Goal: Information Seeking & Learning: Learn about a topic

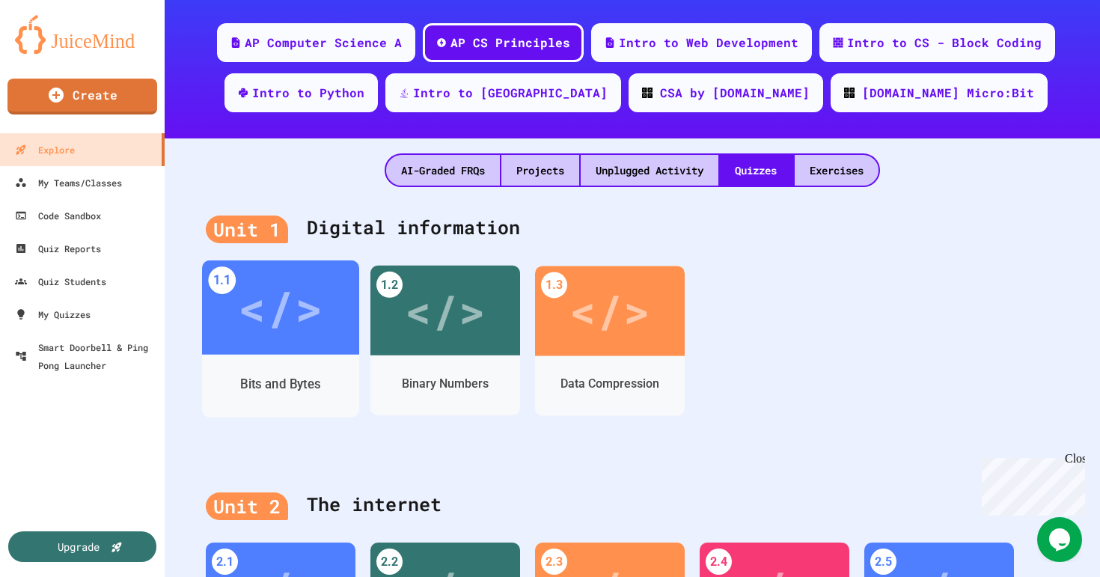
scroll to position [202, 0]
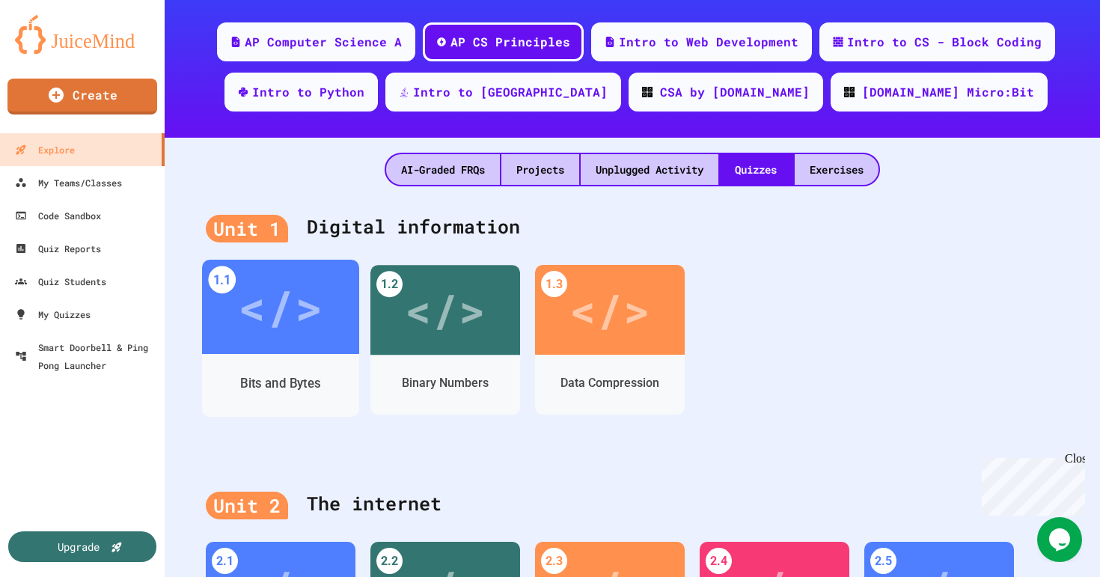
click at [260, 303] on div "</>" at bounding box center [280, 307] width 85 height 71
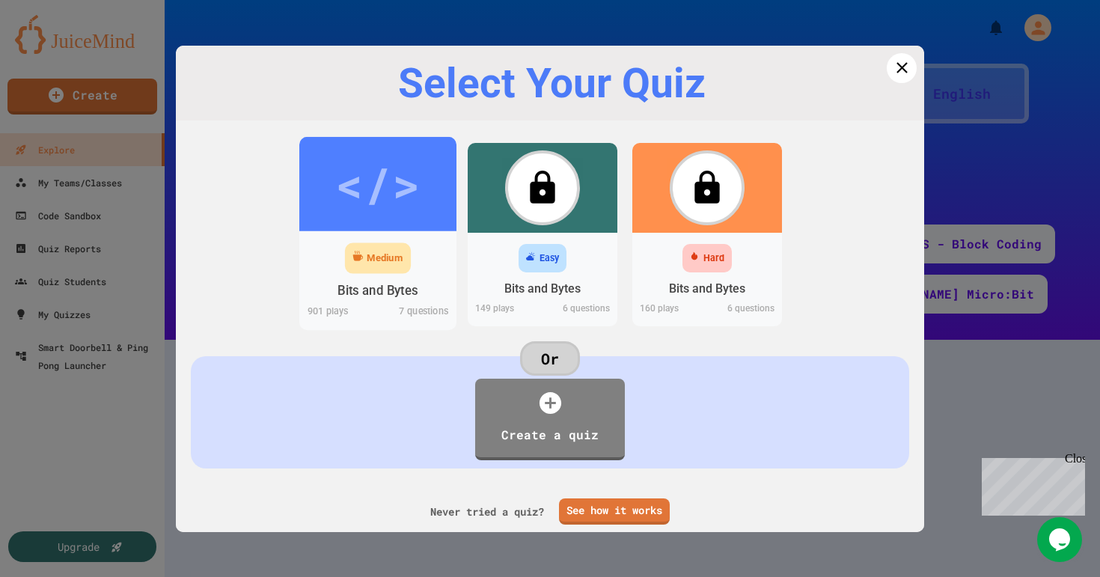
click at [414, 174] on div "</>" at bounding box center [377, 183] width 85 height 71
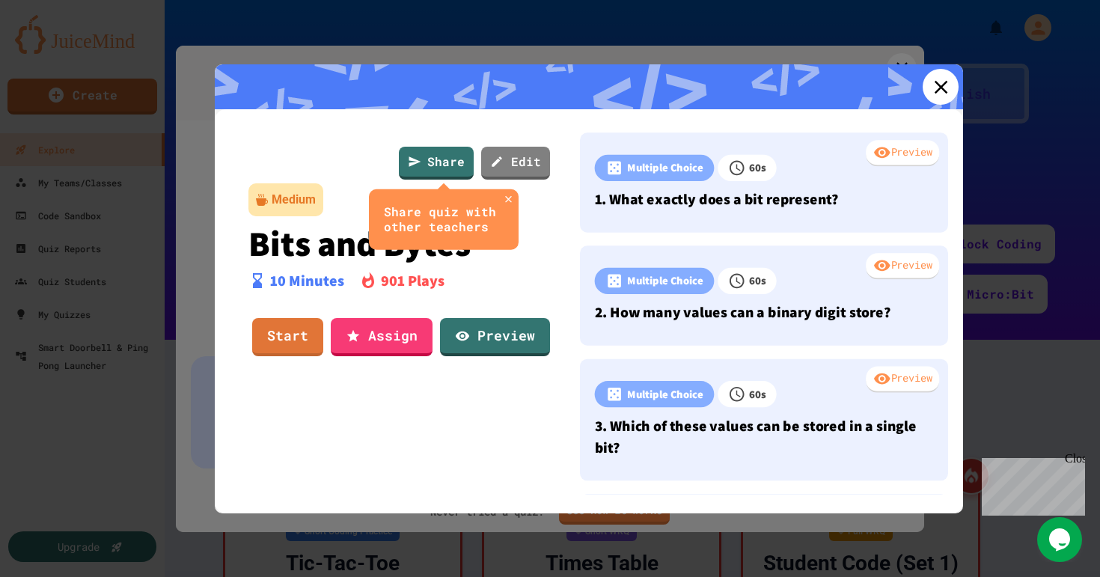
click at [940, 83] on icon at bounding box center [941, 87] width 22 height 22
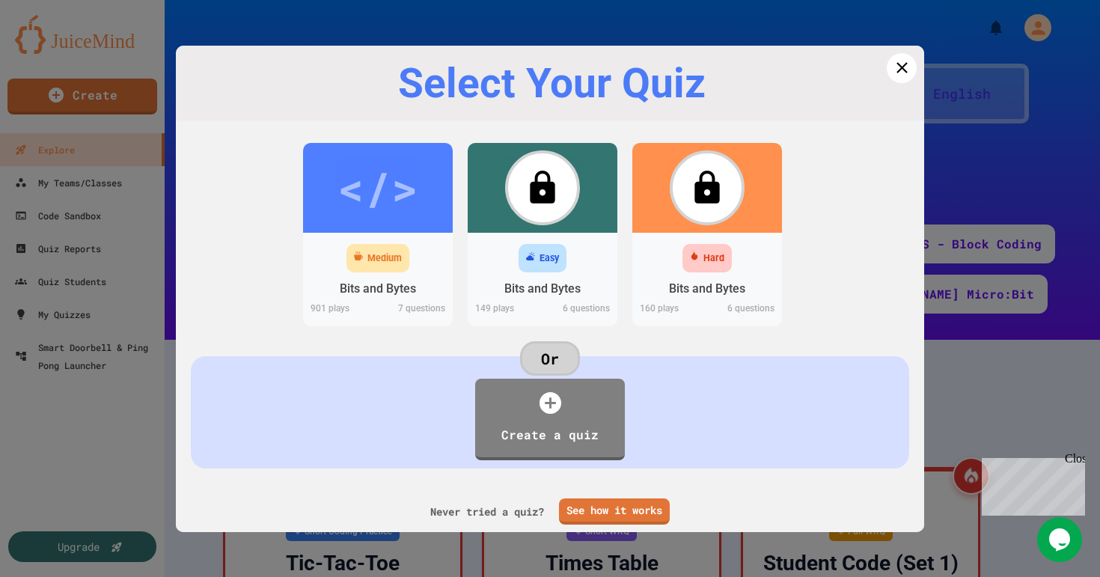
click at [892, 85] on div "Select Your Quiz" at bounding box center [551, 84] width 707 height 46
click at [901, 76] on icon at bounding box center [902, 68] width 21 height 21
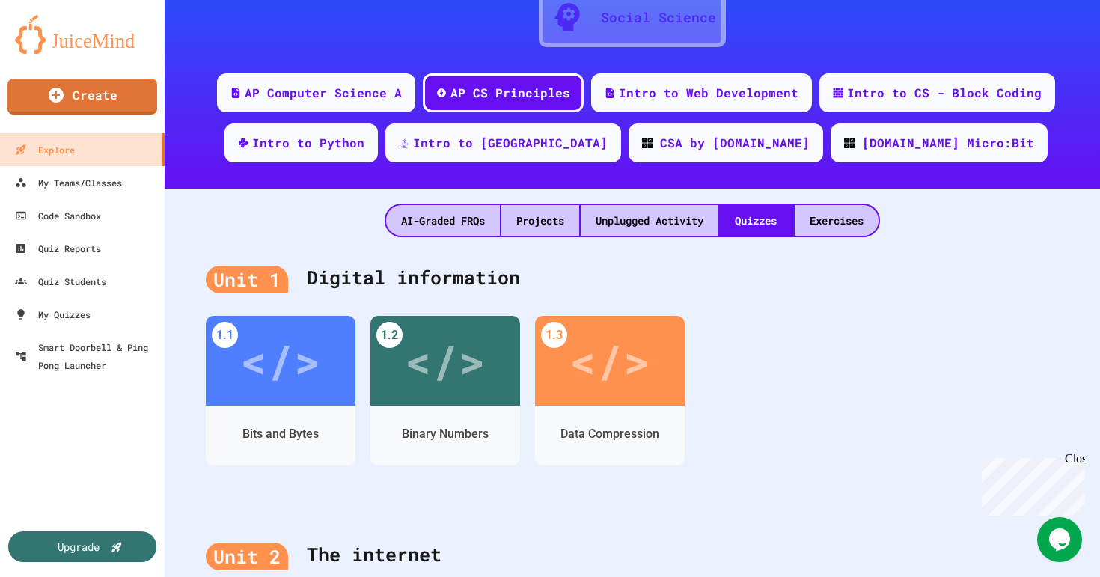
scroll to position [153, 0]
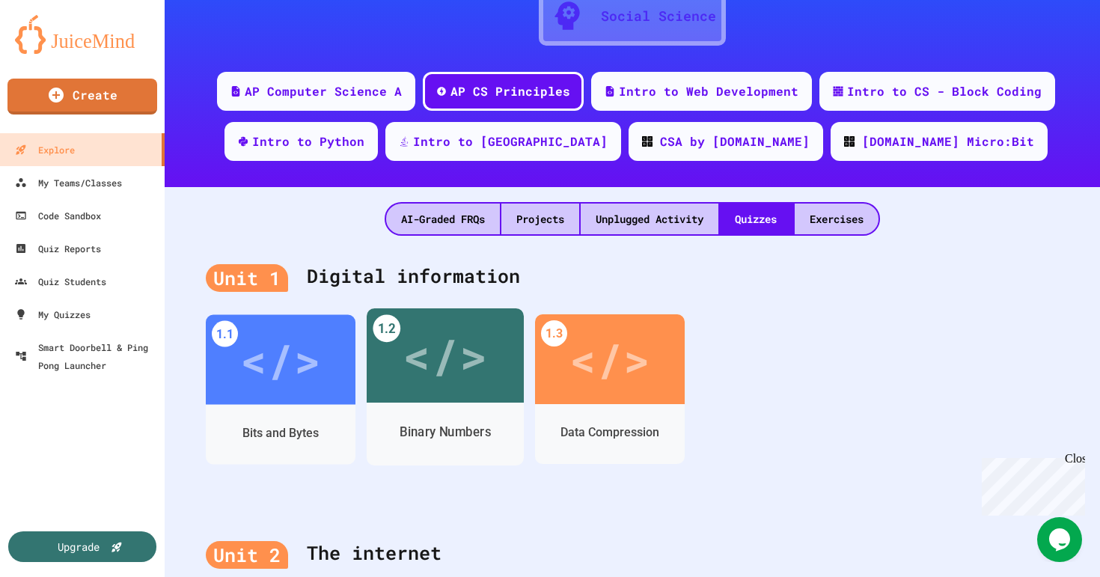
click at [412, 330] on div "</>" at bounding box center [445, 355] width 85 height 70
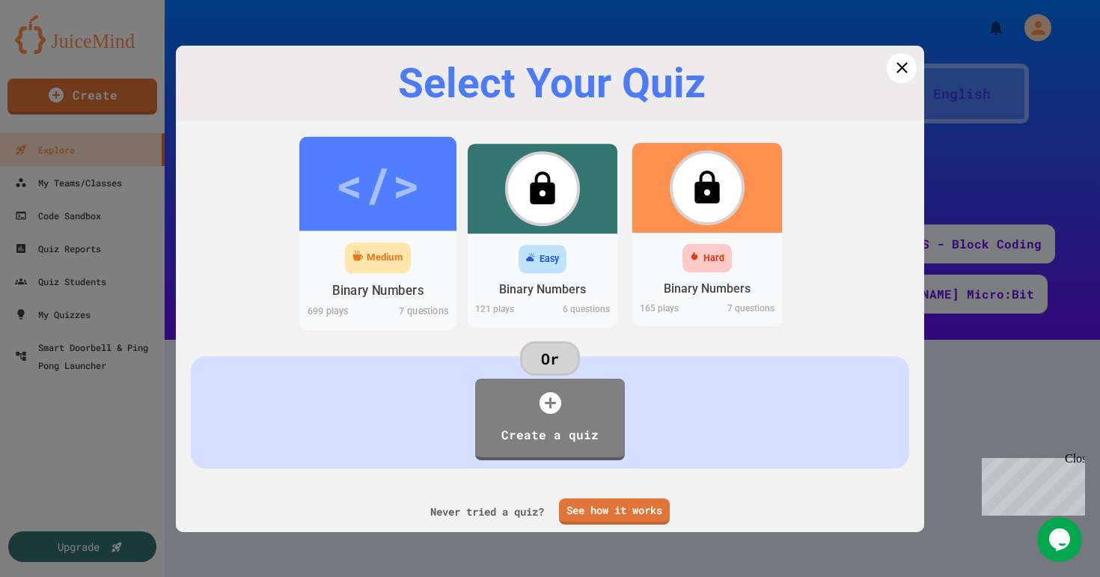
click at [414, 164] on div "</>" at bounding box center [377, 183] width 85 height 71
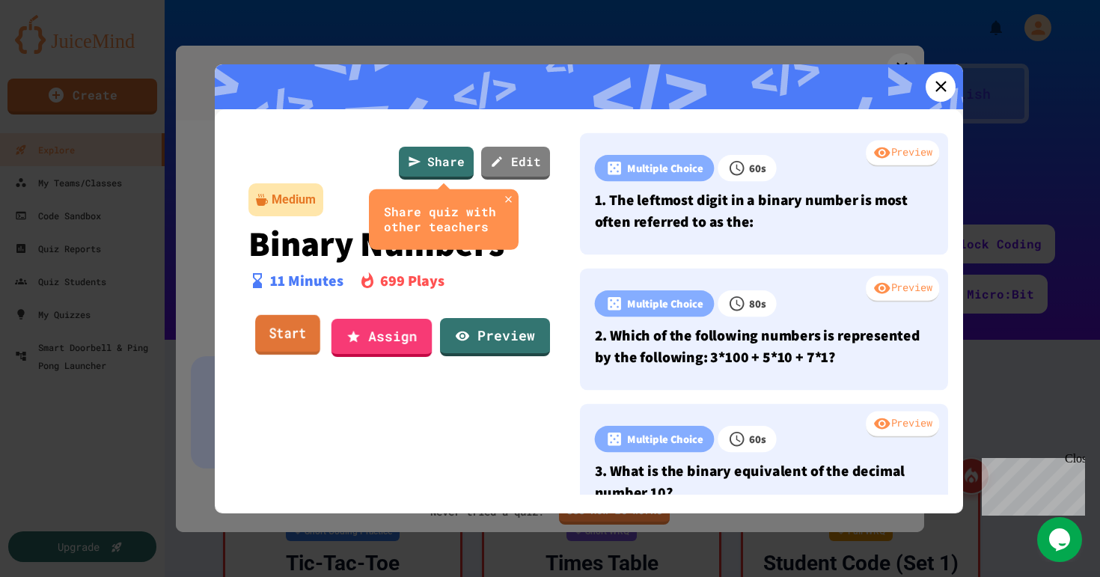
click at [296, 338] on link "Start" at bounding box center [287, 335] width 65 height 40
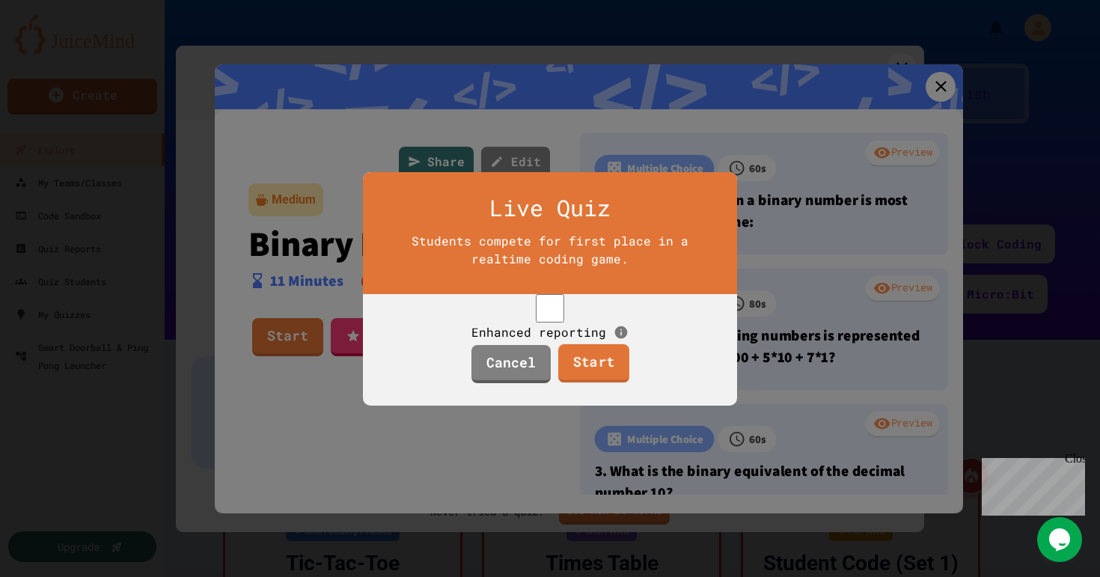
click at [608, 377] on link "Start" at bounding box center [593, 363] width 71 height 39
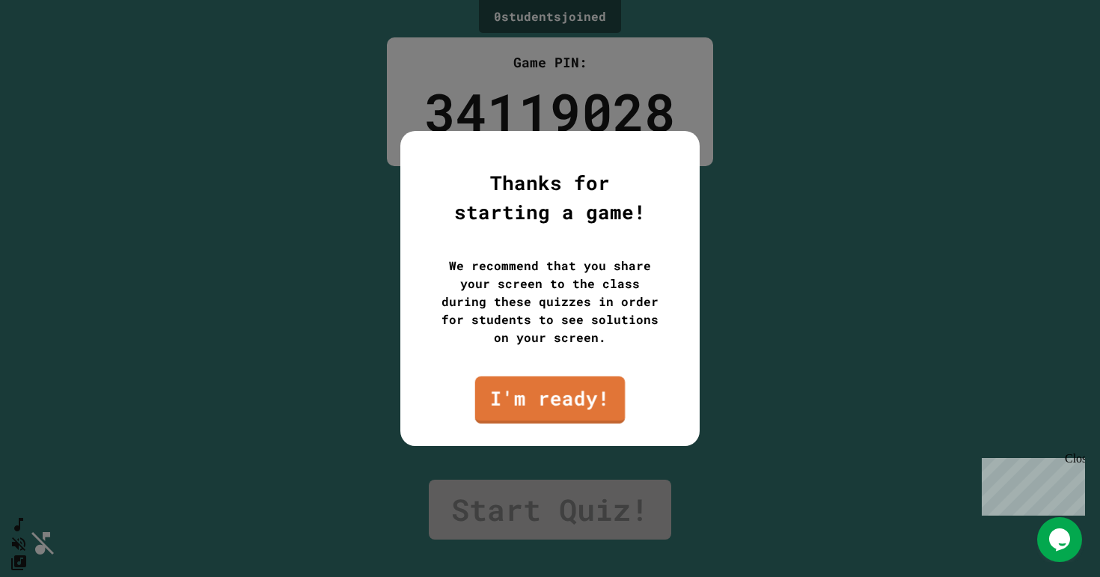
click at [537, 393] on link "I'm ready!" at bounding box center [550, 400] width 150 height 47
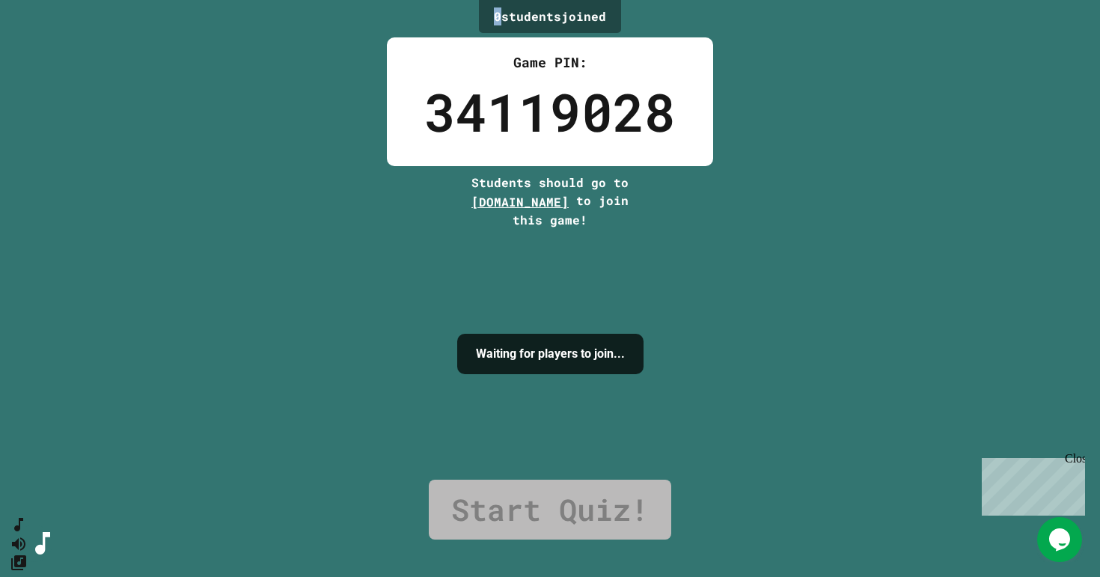
click at [498, 23] on div "0 student s joined" at bounding box center [550, 16] width 142 height 33
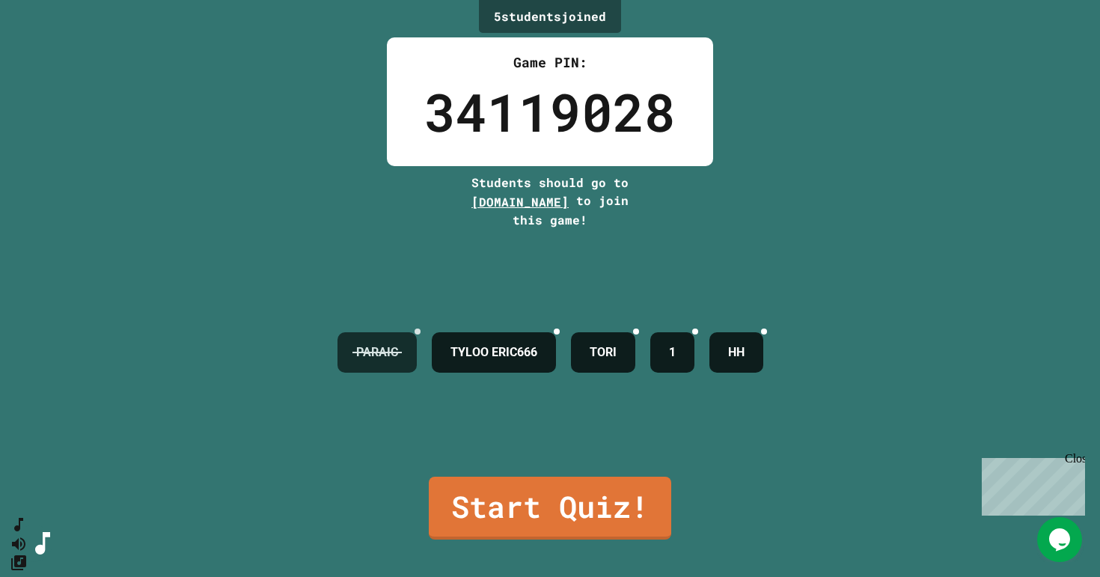
click at [421, 335] on icon at bounding box center [426, 340] width 10 height 10
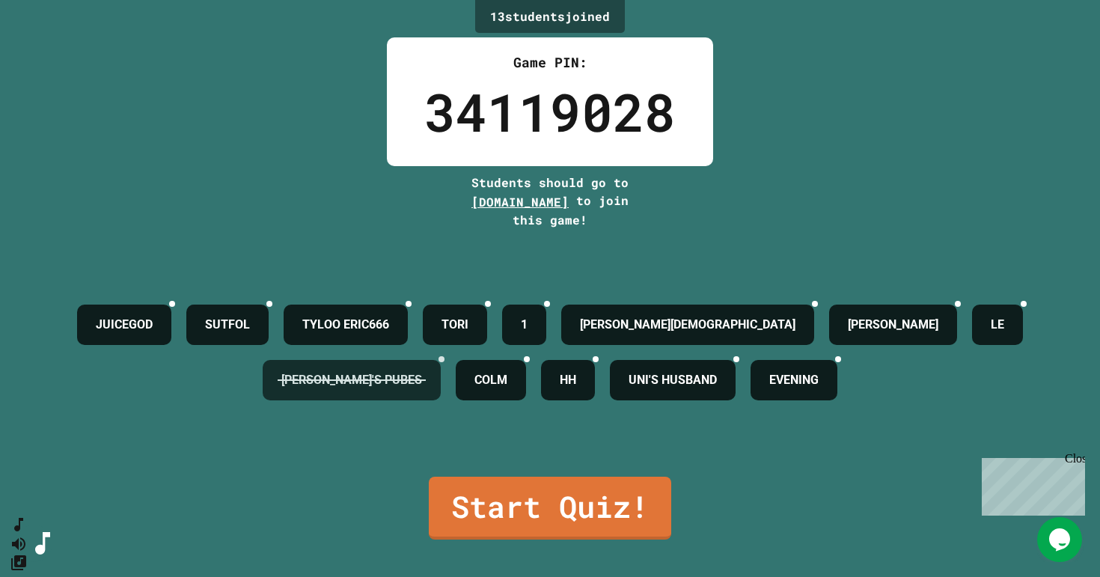
click at [442, 359] on icon at bounding box center [442, 359] width 0 height 0
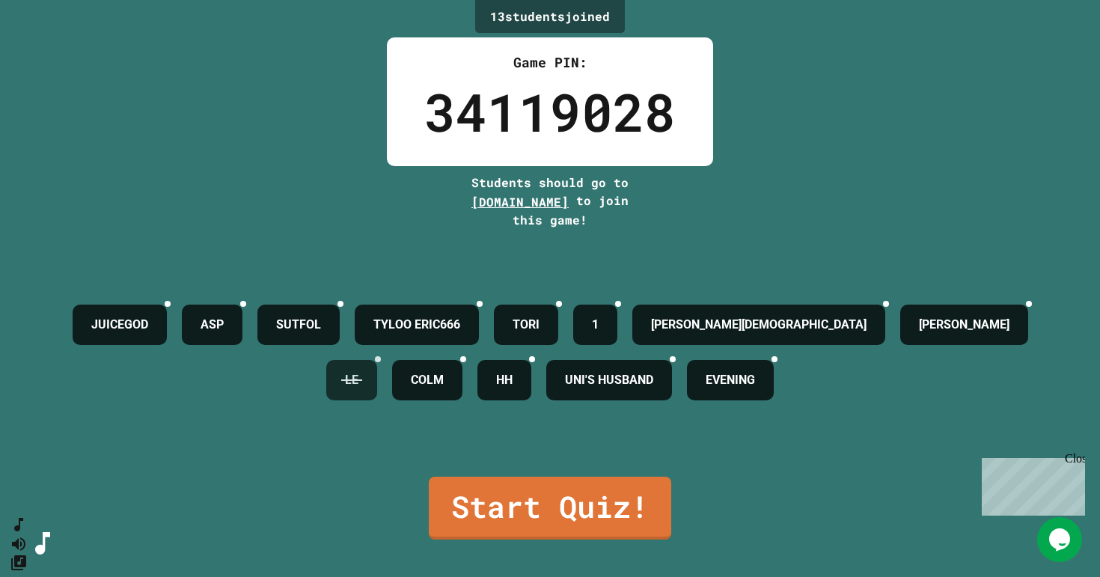
click at [886, 304] on icon at bounding box center [886, 304] width 0 height 0
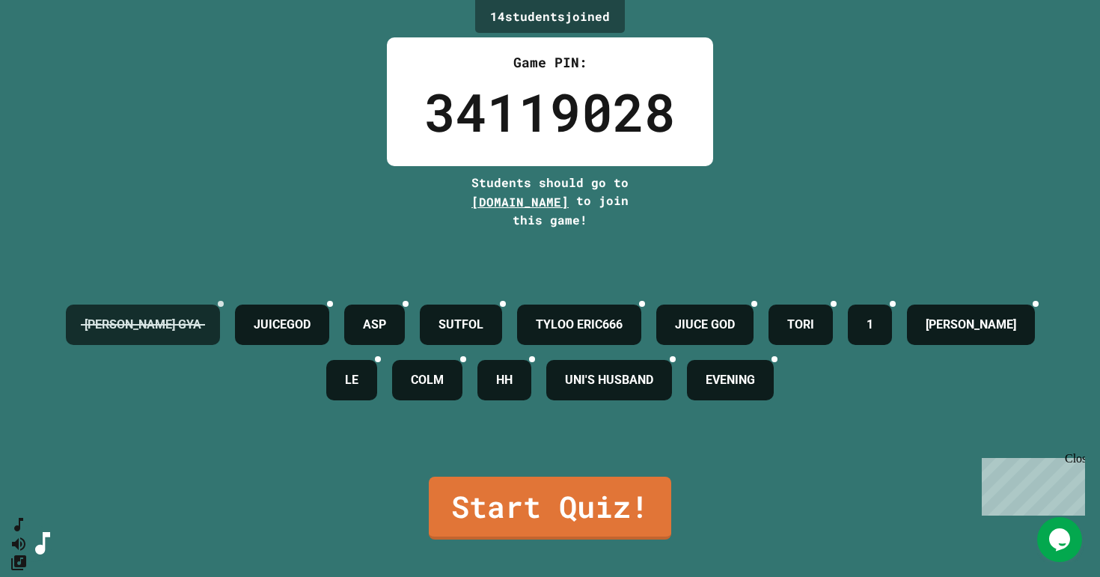
click at [224, 301] on div at bounding box center [221, 304] width 6 height 6
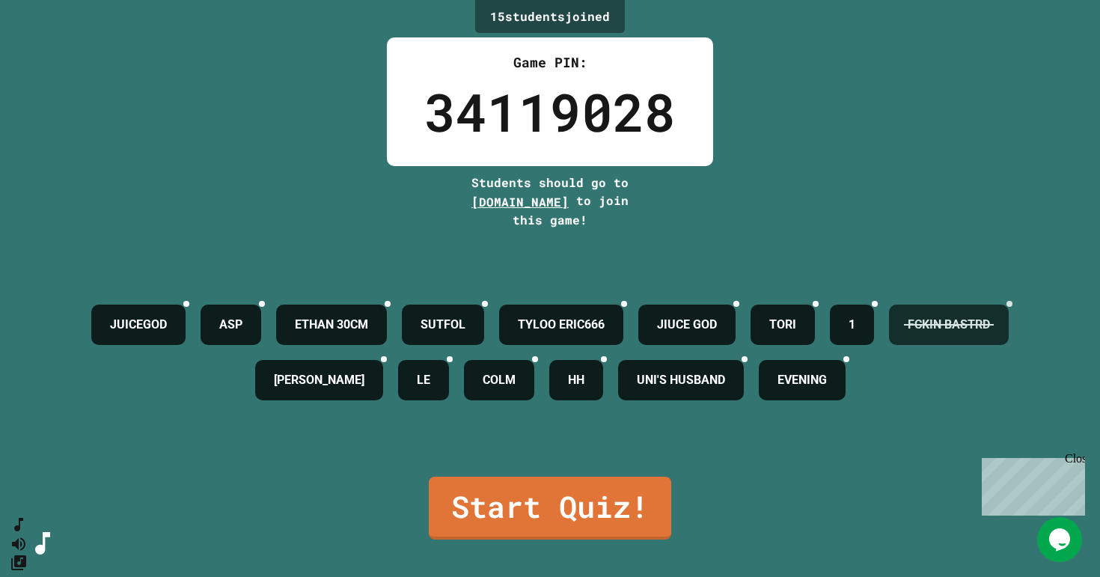
click at [889, 345] on div "FCKIN BASTRD" at bounding box center [949, 325] width 120 height 40
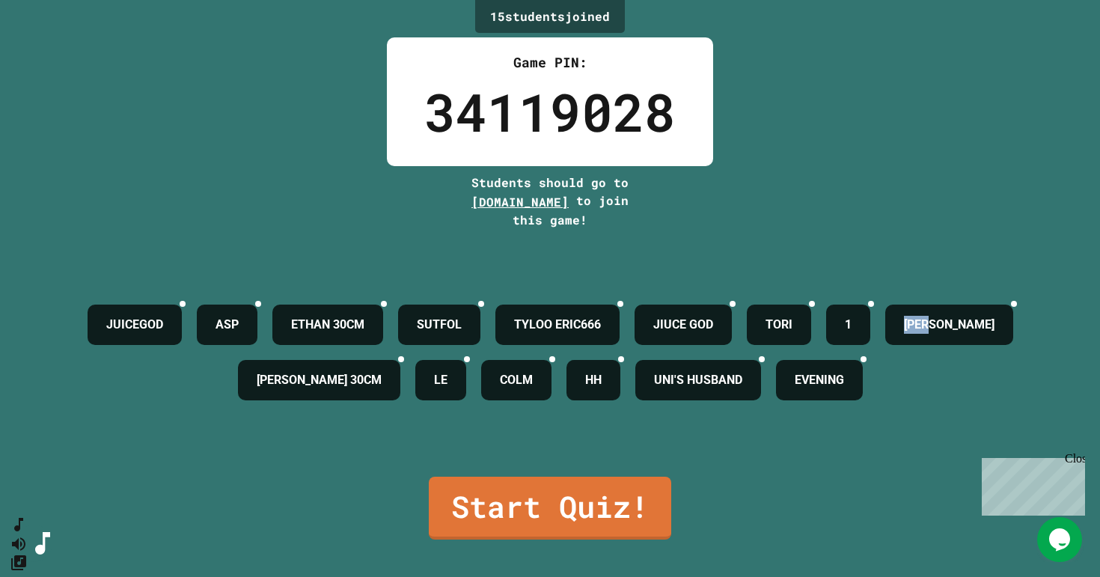
click at [886, 345] on div "ADAM" at bounding box center [950, 325] width 128 height 40
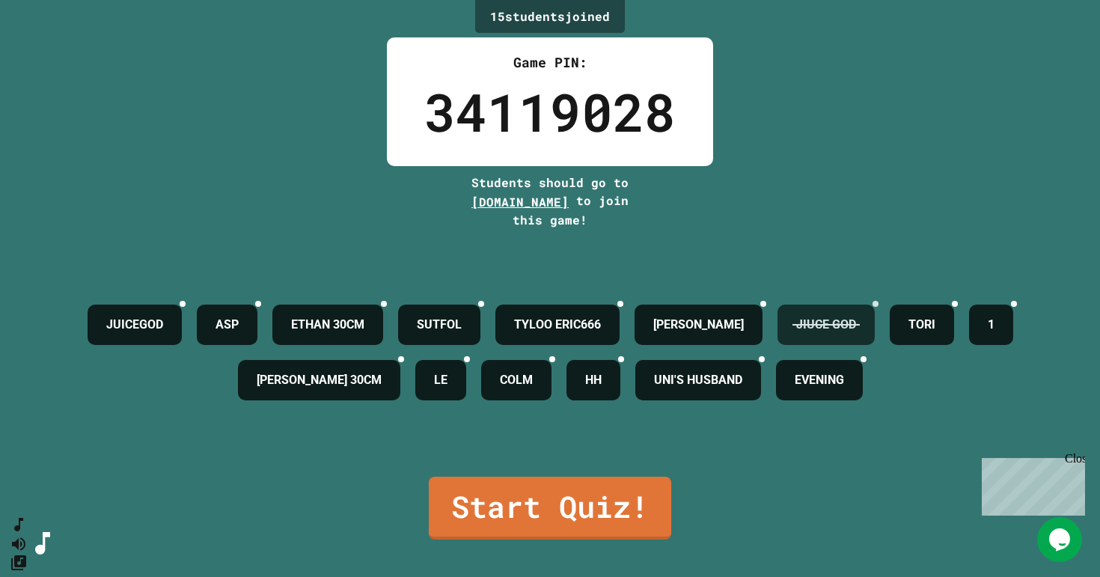
click at [876, 304] on icon at bounding box center [876, 304] width 0 height 0
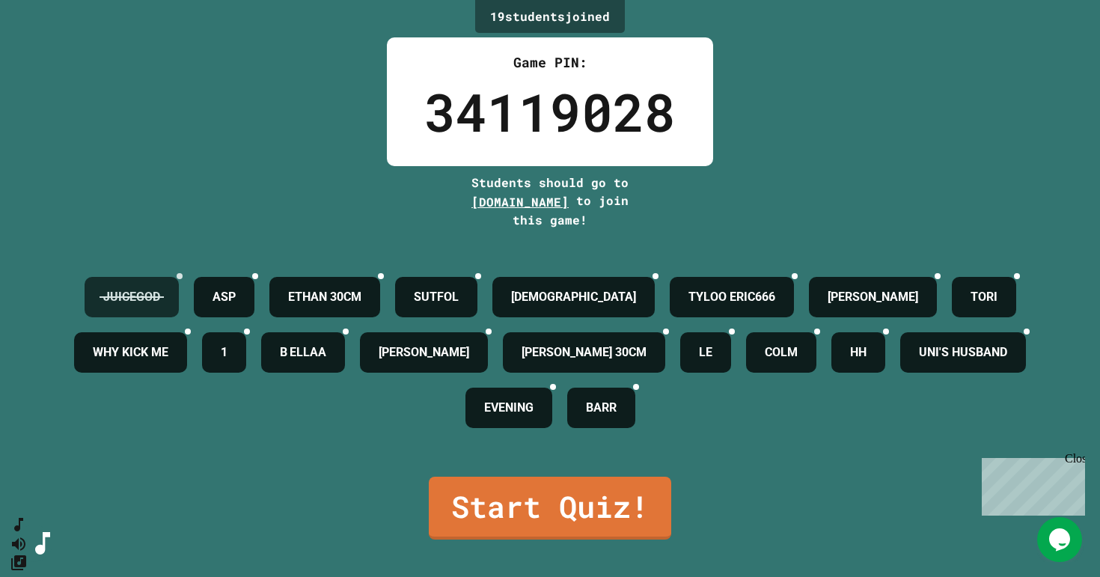
click at [160, 288] on h4 "JUICEGOD" at bounding box center [131, 297] width 57 height 18
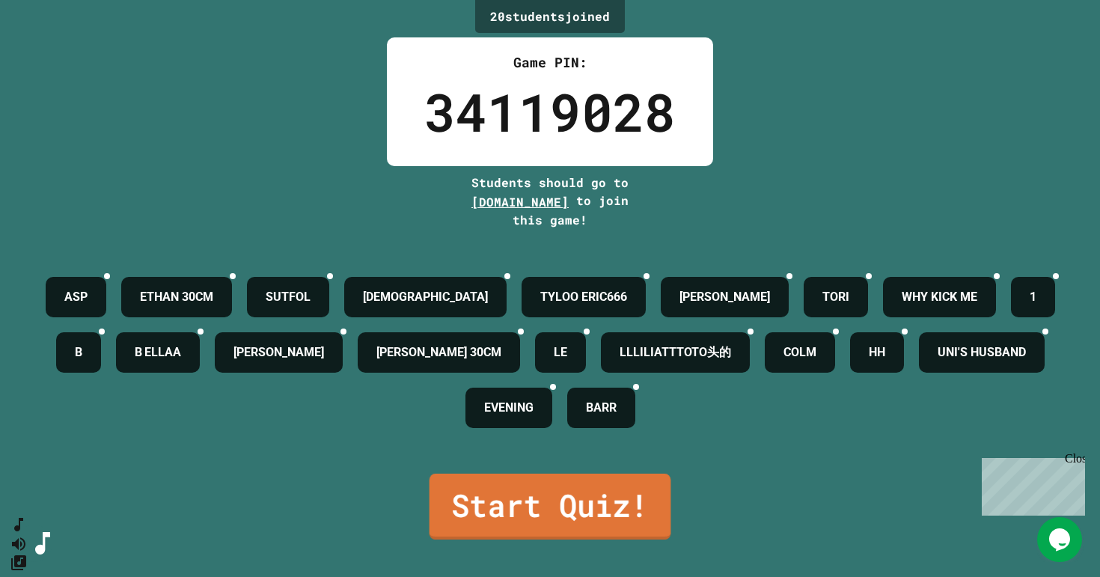
click at [537, 509] on link "Start Quiz!" at bounding box center [551, 507] width 242 height 66
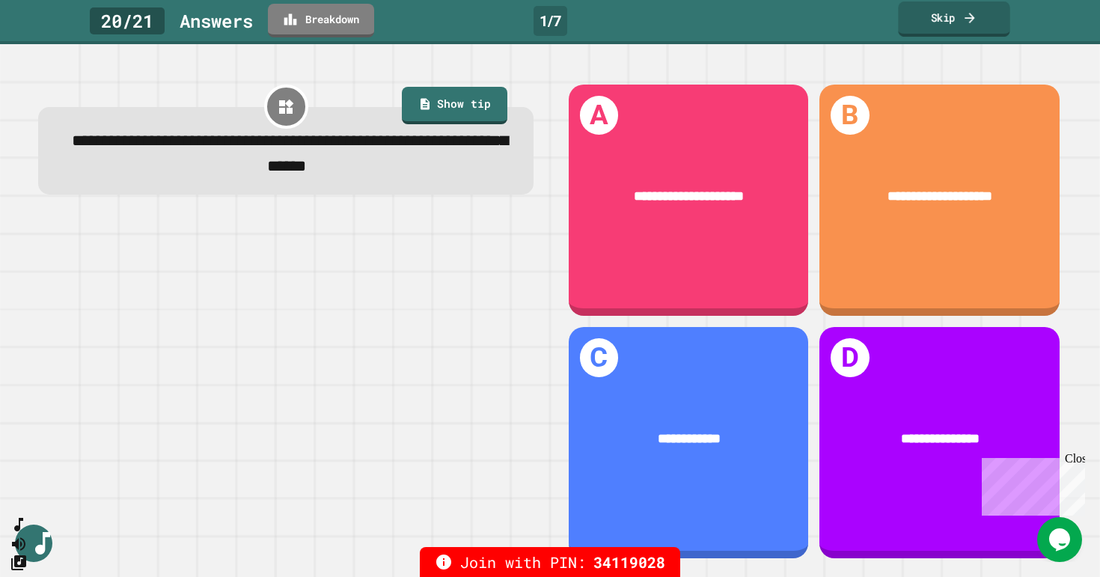
click at [942, 28] on link "Skip" at bounding box center [954, 18] width 112 height 35
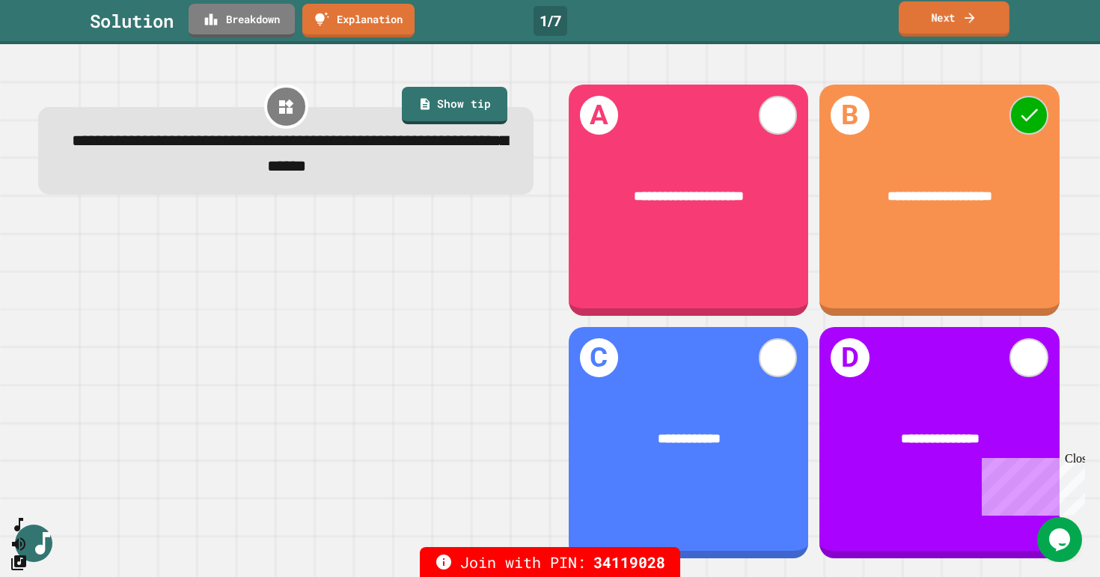
click at [958, 28] on link "Next" at bounding box center [954, 18] width 111 height 35
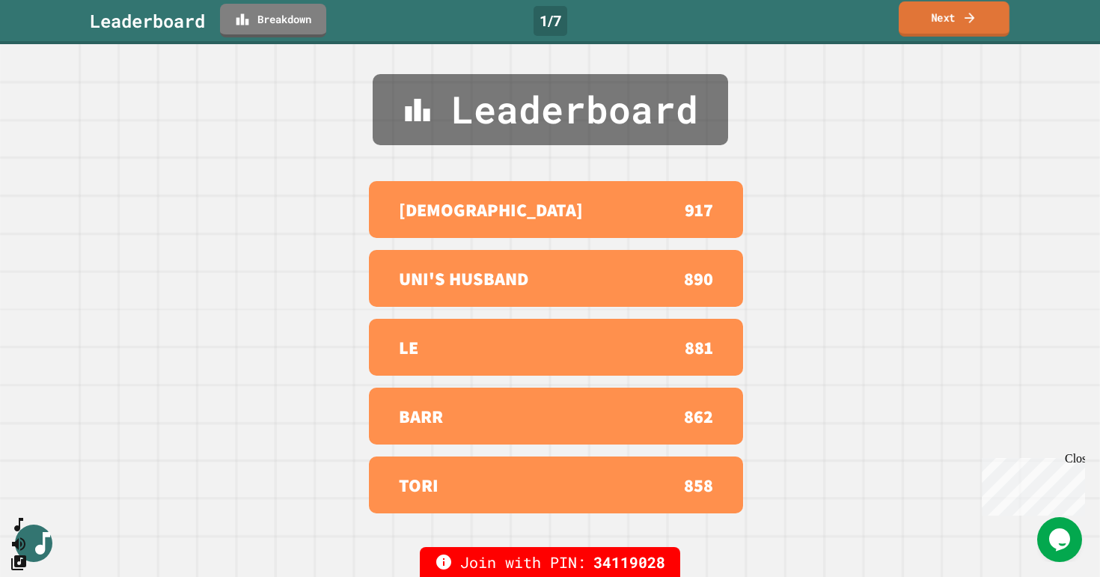
click at [958, 28] on link "Next" at bounding box center [954, 18] width 111 height 35
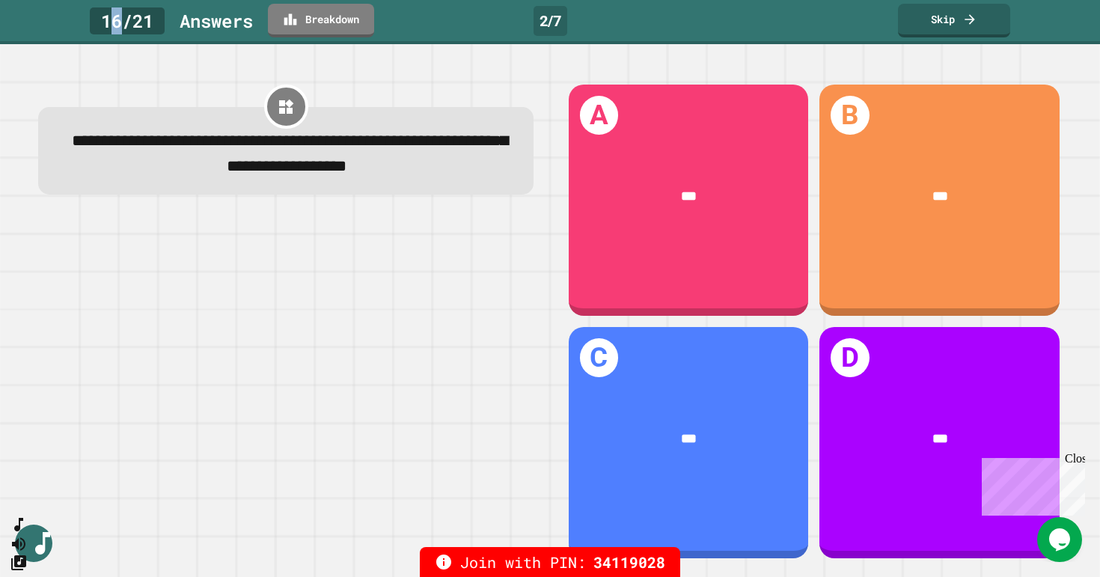
click at [115, 28] on div "16 / 21" at bounding box center [127, 20] width 75 height 27
click at [964, 16] on icon at bounding box center [970, 18] width 15 height 16
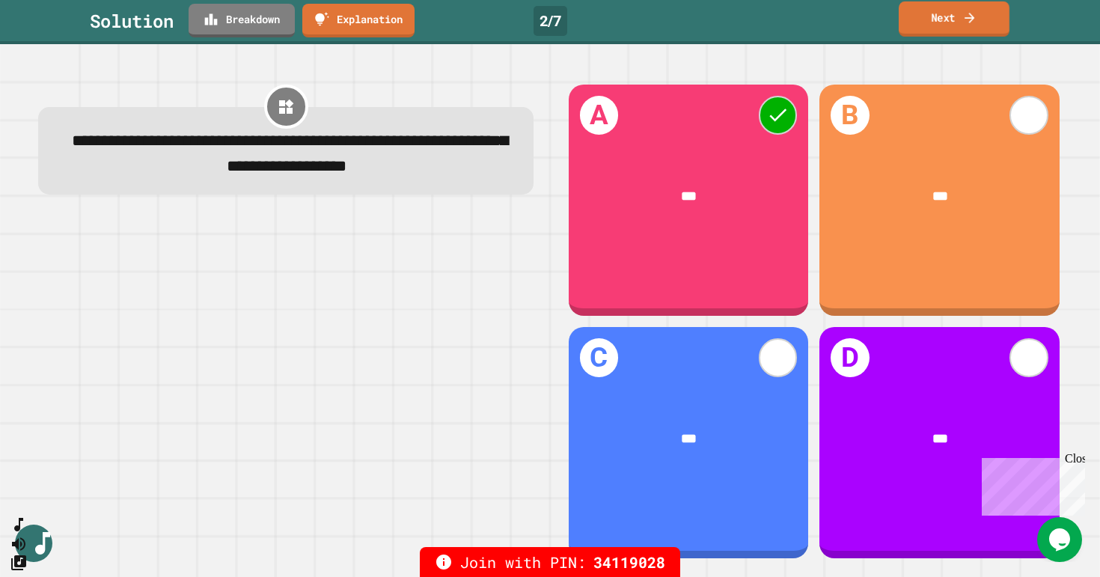
click at [916, 20] on link "Next" at bounding box center [954, 18] width 111 height 35
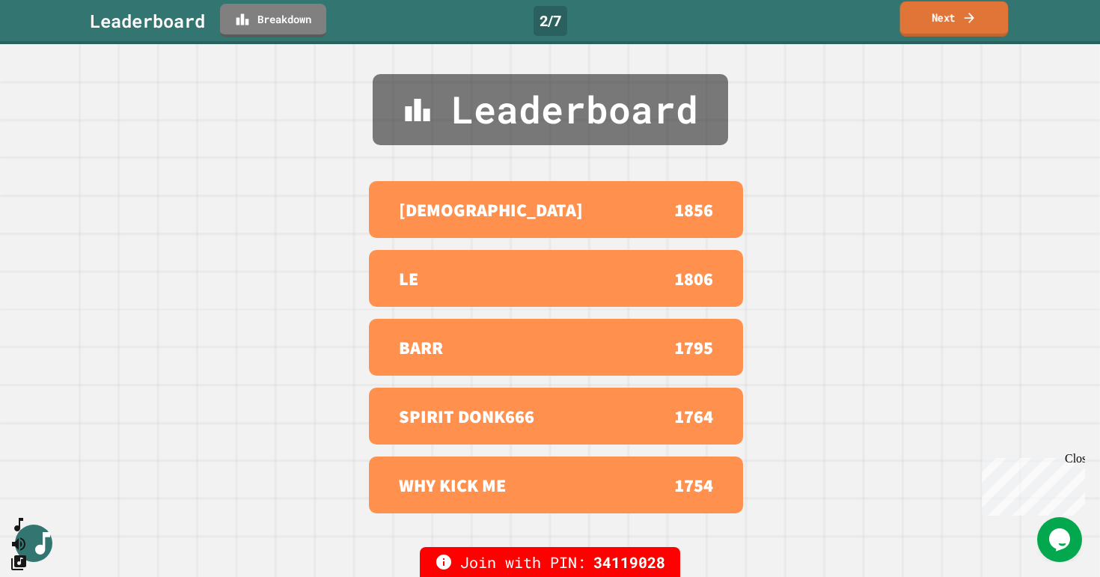
click at [960, 21] on link "Next" at bounding box center [955, 18] width 109 height 35
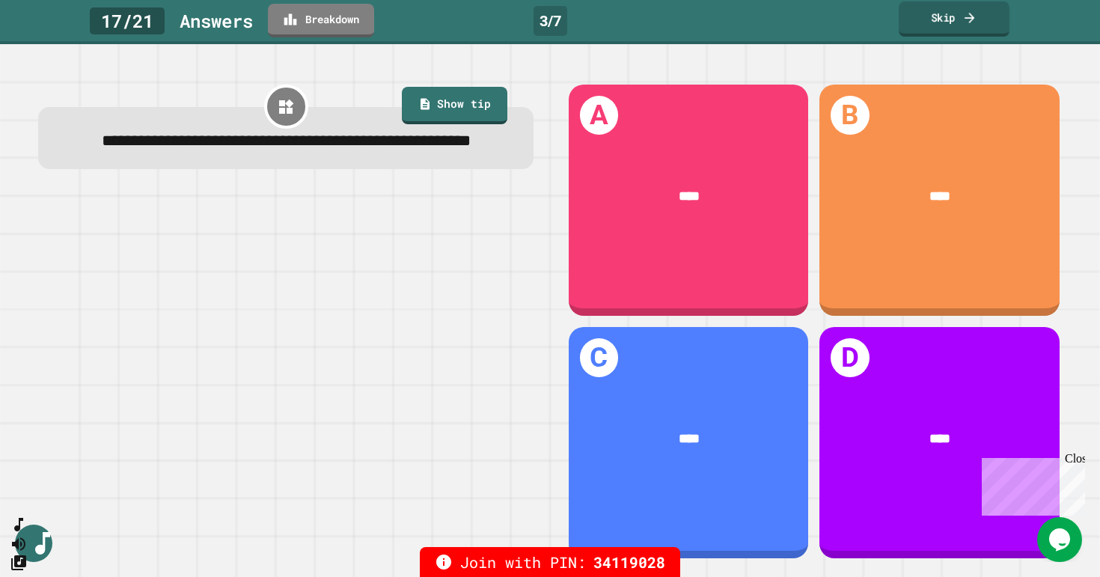
click at [957, 28] on link "Skip" at bounding box center [954, 18] width 111 height 35
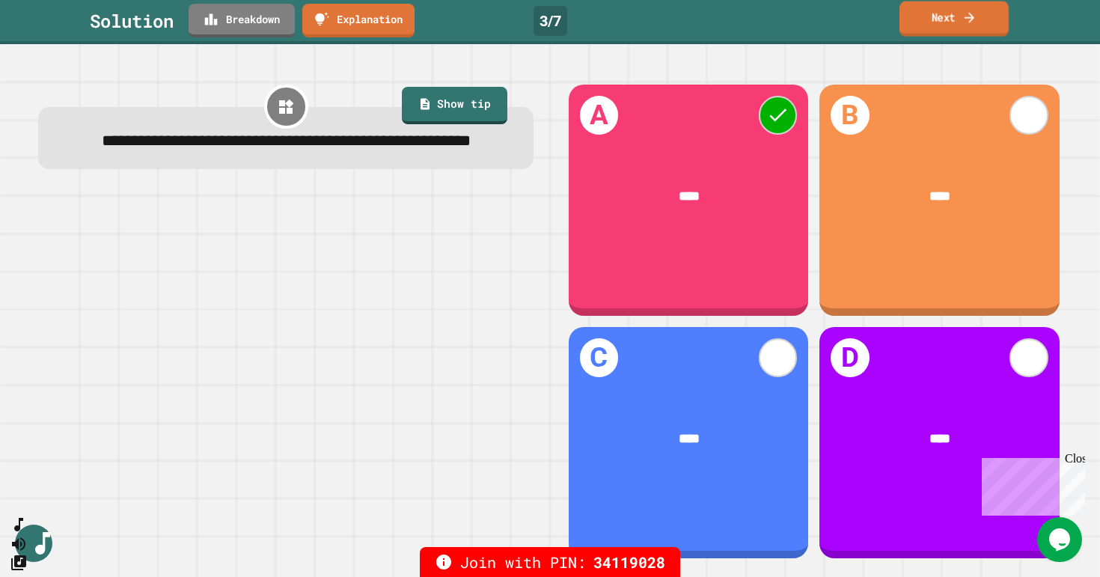
click at [943, 28] on link "Next" at bounding box center [954, 18] width 109 height 35
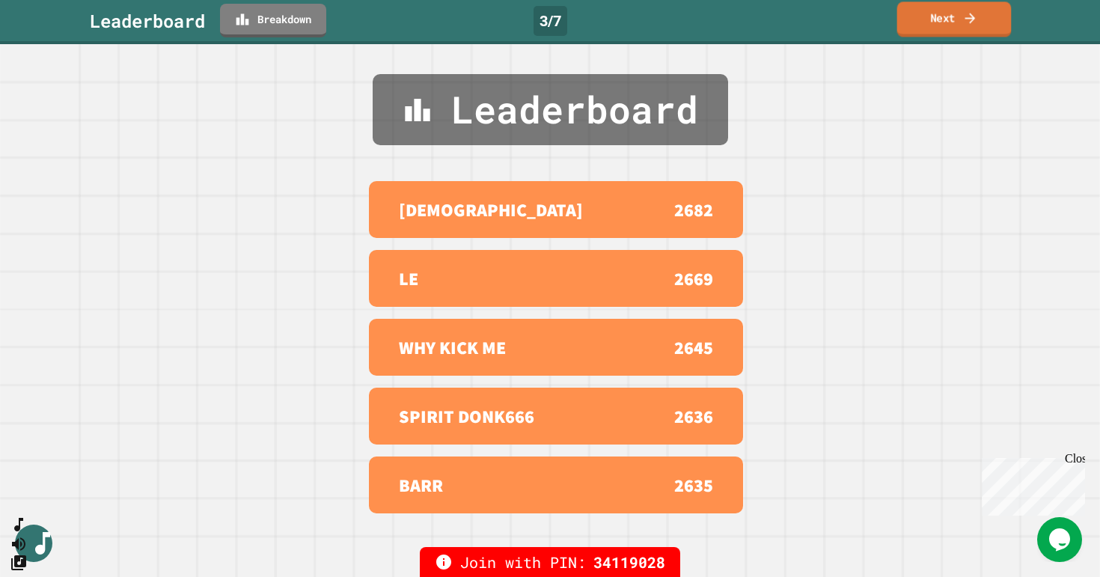
click at [943, 28] on link "Next" at bounding box center [955, 18] width 115 height 35
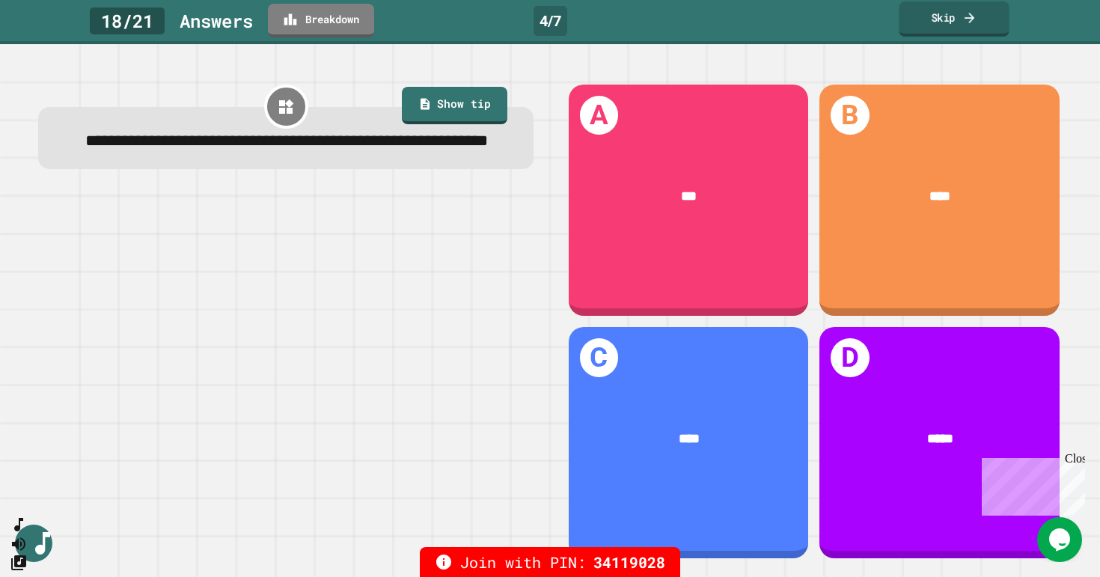
click at [934, 22] on link "Skip" at bounding box center [954, 18] width 110 height 35
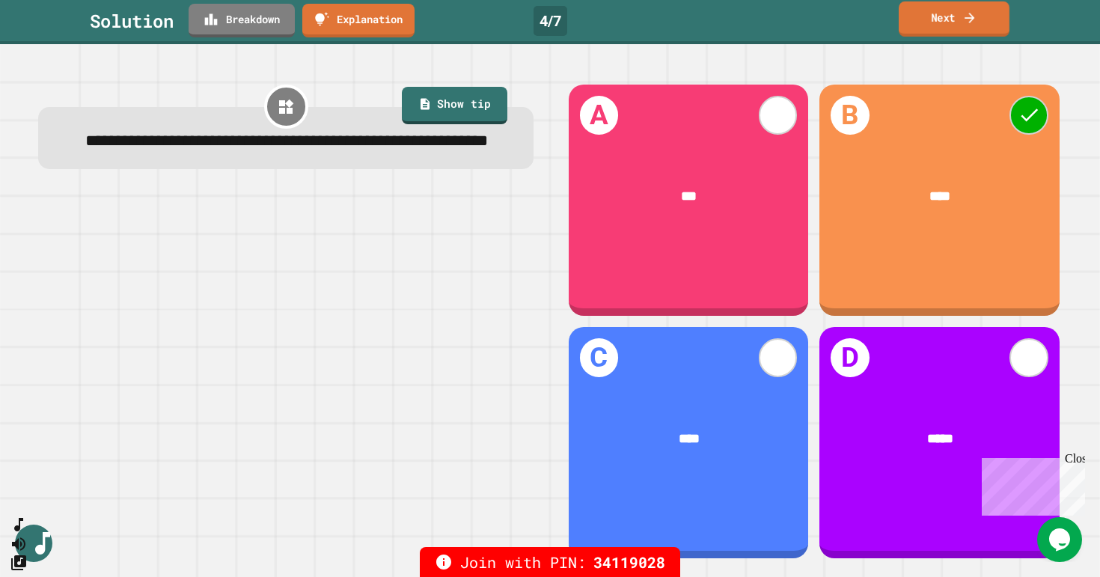
click at [947, 37] on div "Solution Breakdown Explanation 4 / 7 Next" at bounding box center [550, 21] width 1100 height 34
click at [948, 26] on link "Next" at bounding box center [954, 18] width 111 height 35
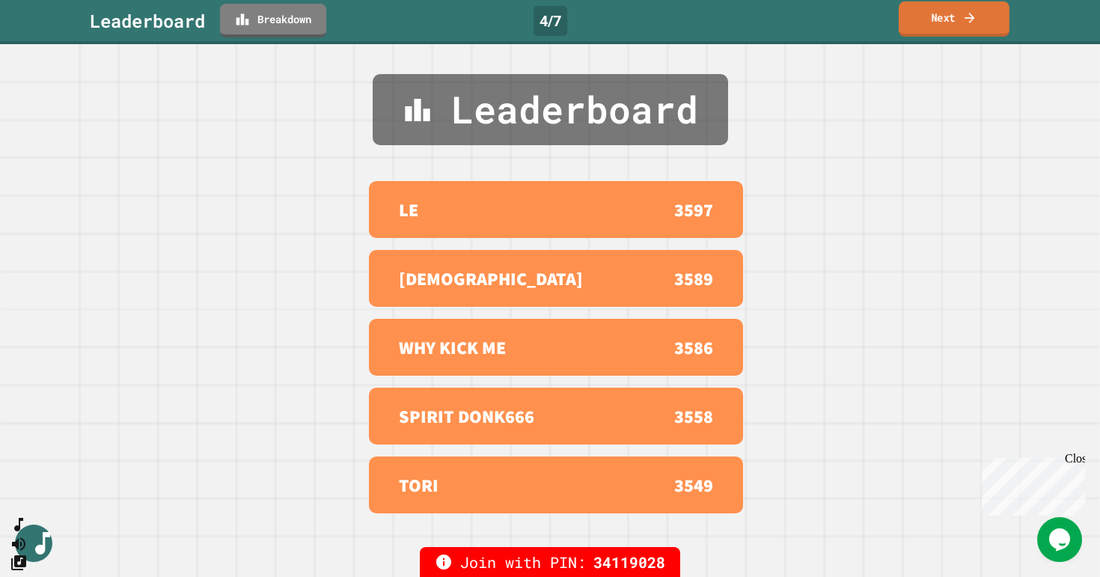
click at [967, 17] on icon at bounding box center [970, 17] width 10 height 10
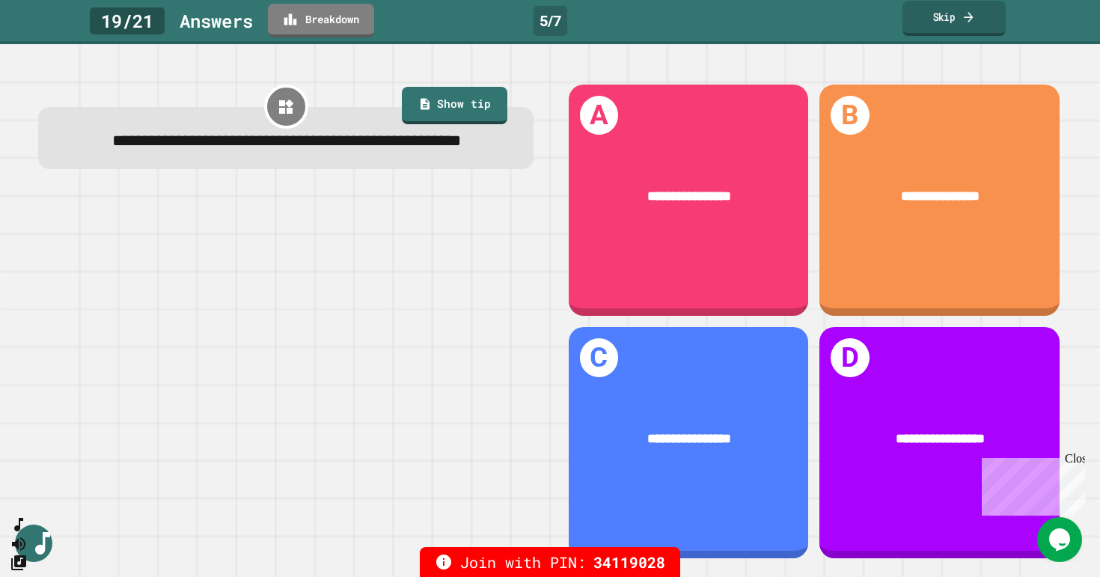
click at [948, 30] on link "Skip" at bounding box center [954, 18] width 103 height 35
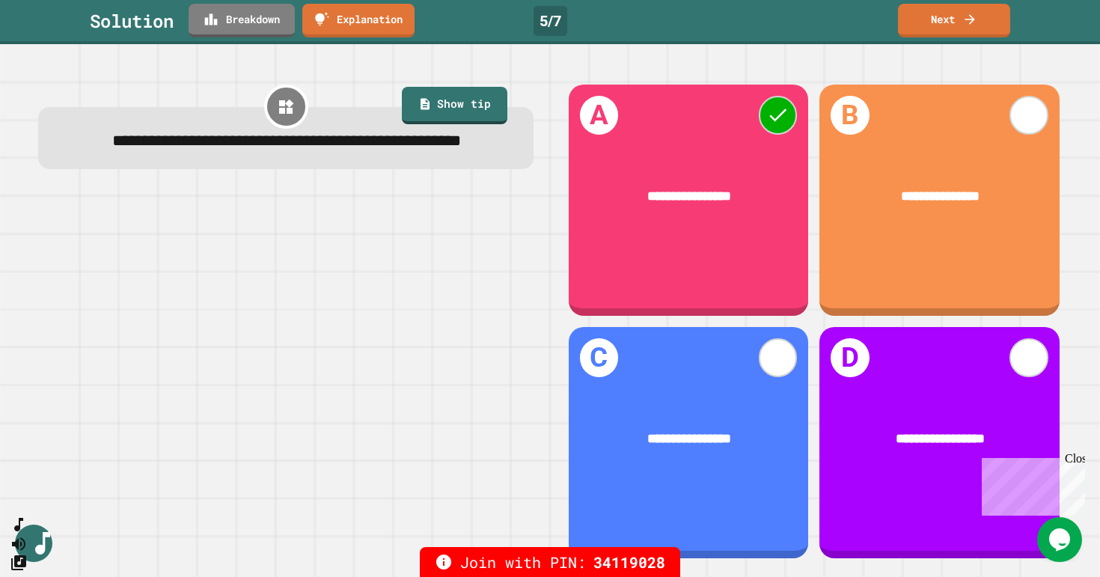
click at [952, 28] on link "Next" at bounding box center [954, 21] width 112 height 34
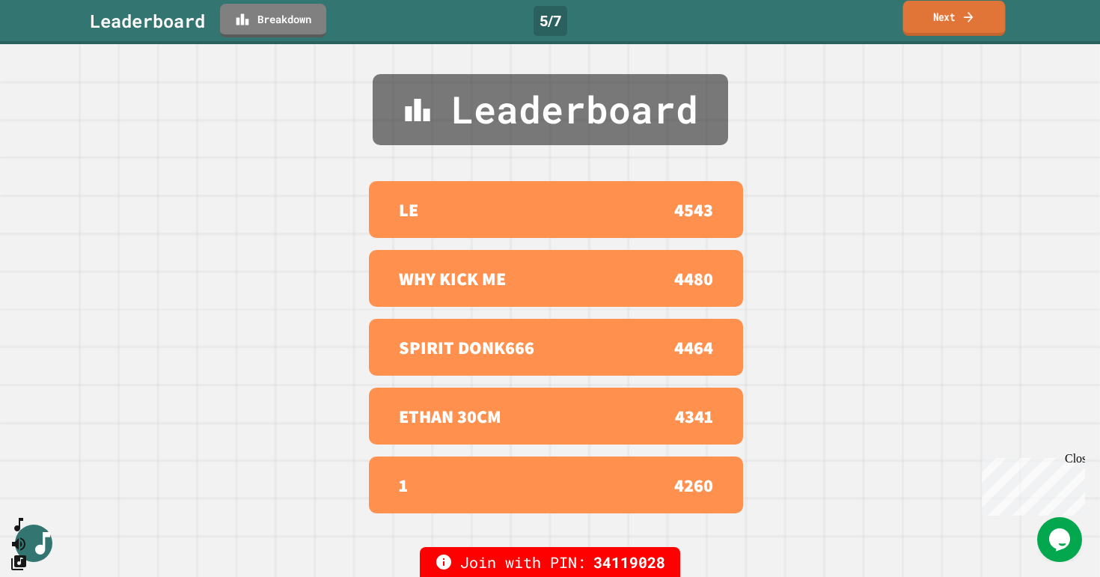
click at [952, 10] on link "Next" at bounding box center [955, 18] width 103 height 35
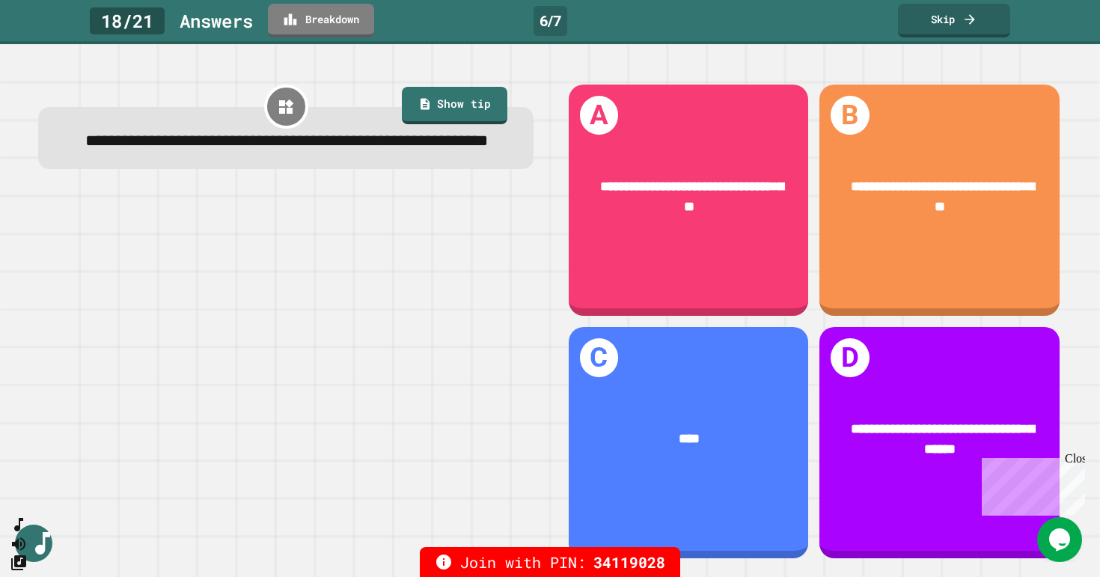
click at [960, 13] on link "Skip" at bounding box center [954, 21] width 112 height 34
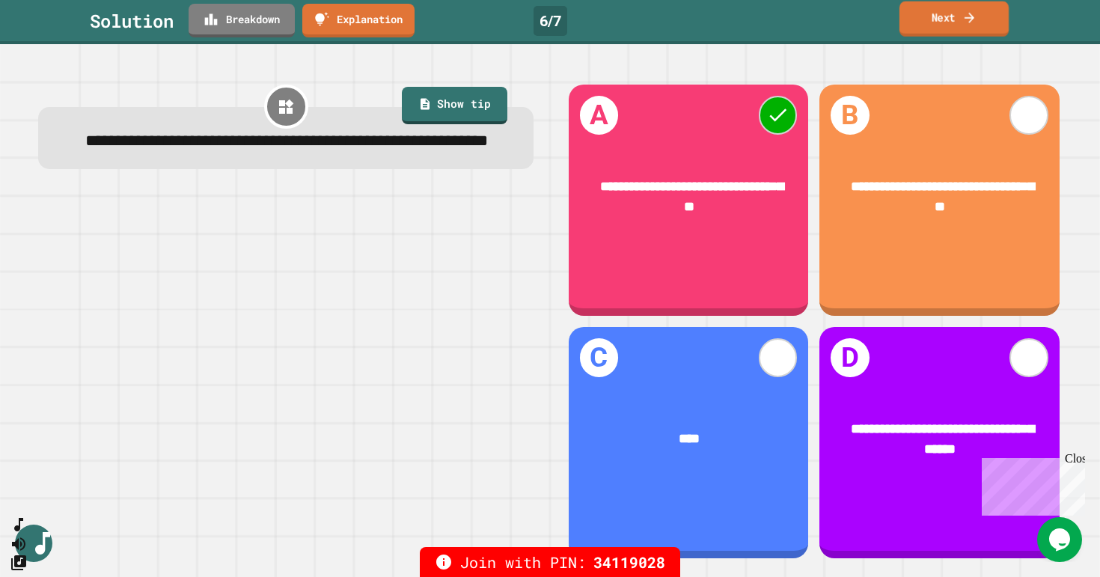
click at [936, 28] on link "Next" at bounding box center [954, 18] width 109 height 35
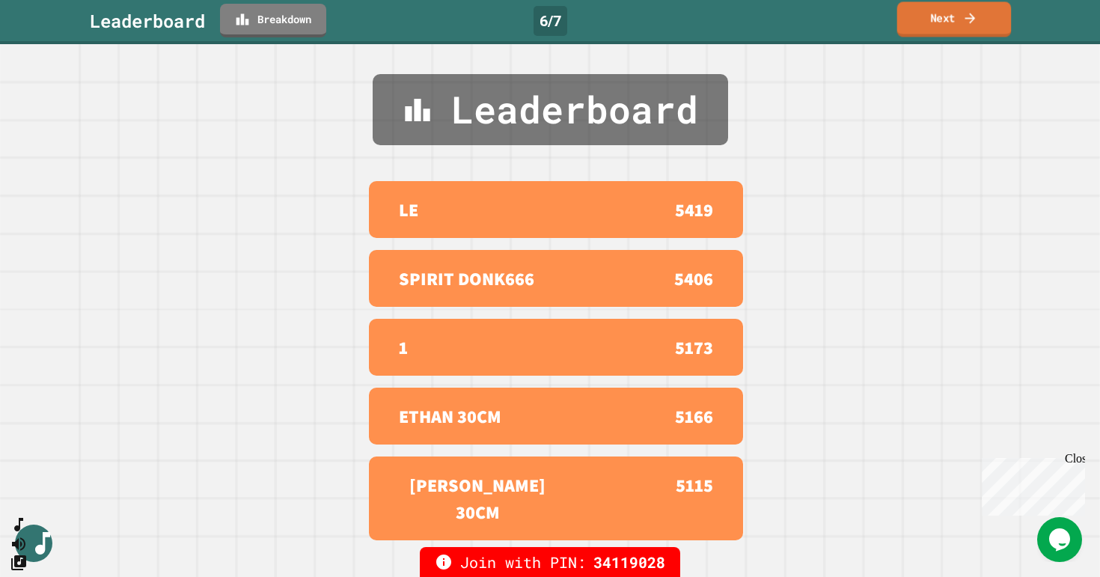
click at [936, 28] on link "Next" at bounding box center [955, 18] width 115 height 35
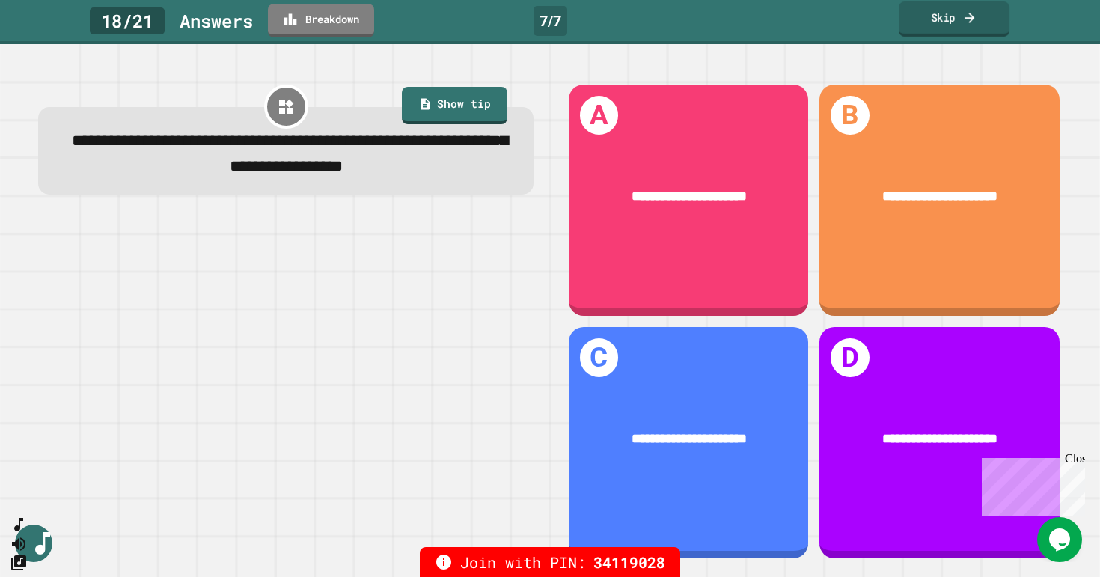
click at [953, 19] on link "Skip" at bounding box center [954, 18] width 111 height 35
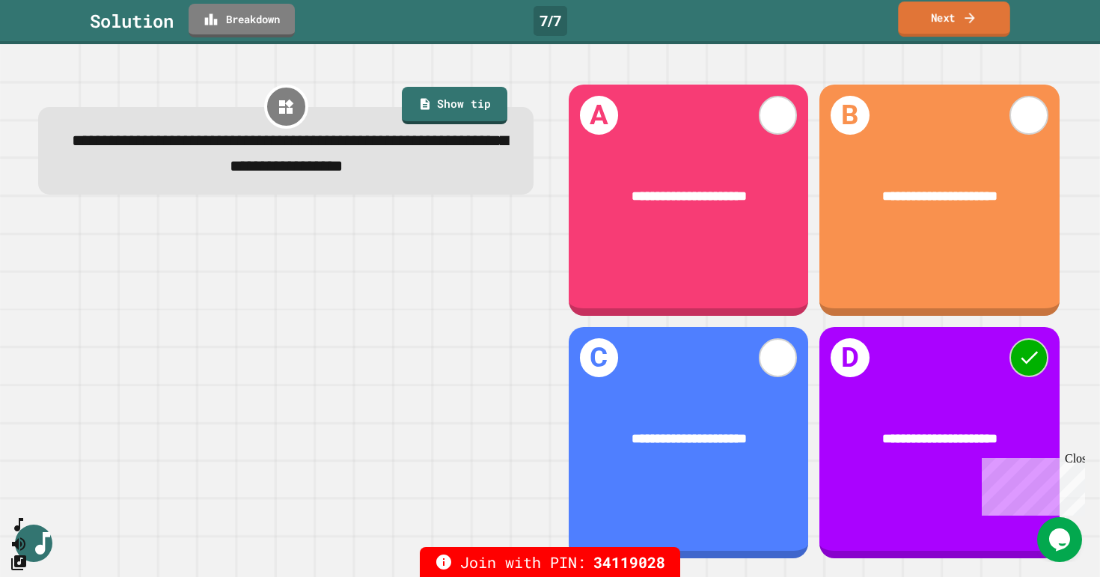
click at [913, 16] on link "Next" at bounding box center [954, 18] width 112 height 35
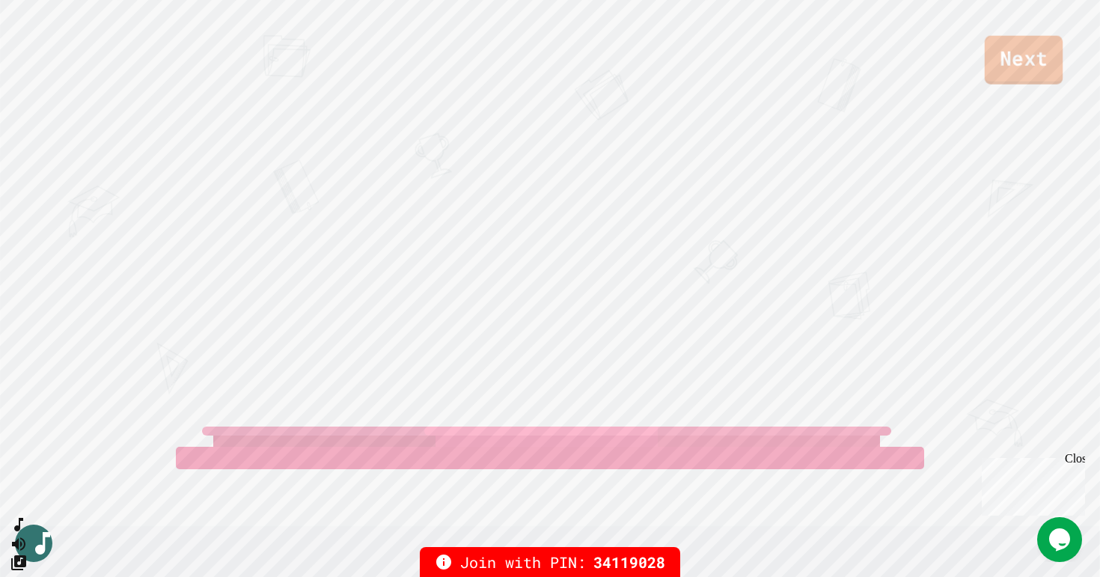
click at [1035, 63] on link "Next" at bounding box center [1024, 60] width 78 height 49
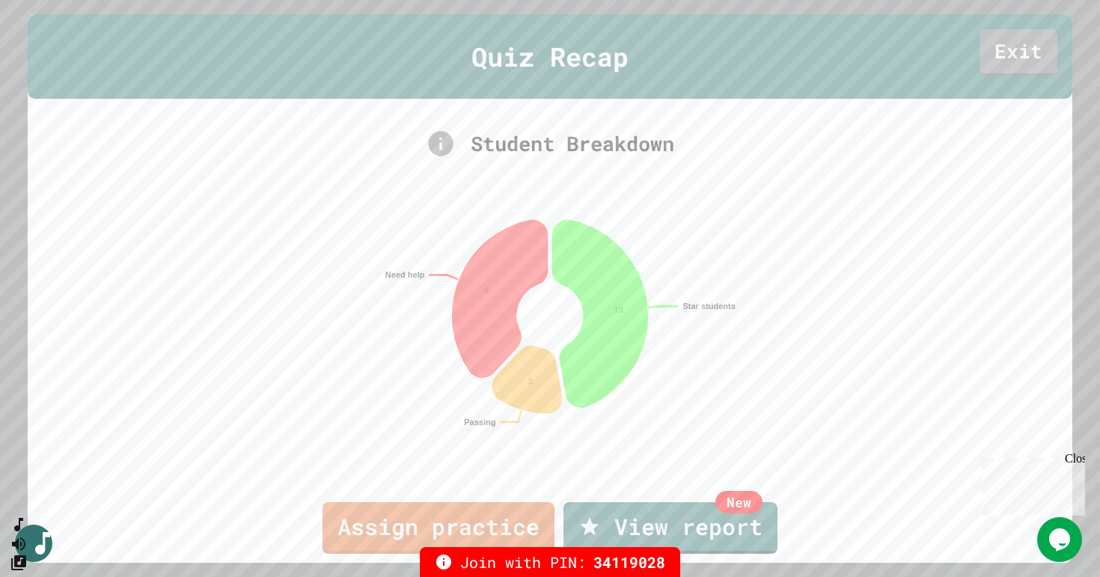
click at [711, 550] on div "Join with PIN: 34119028" at bounding box center [550, 562] width 1100 height 30
click at [696, 533] on link "New View report" at bounding box center [670, 526] width 207 height 54
click at [1033, 60] on link "Exit" at bounding box center [1019, 50] width 72 height 49
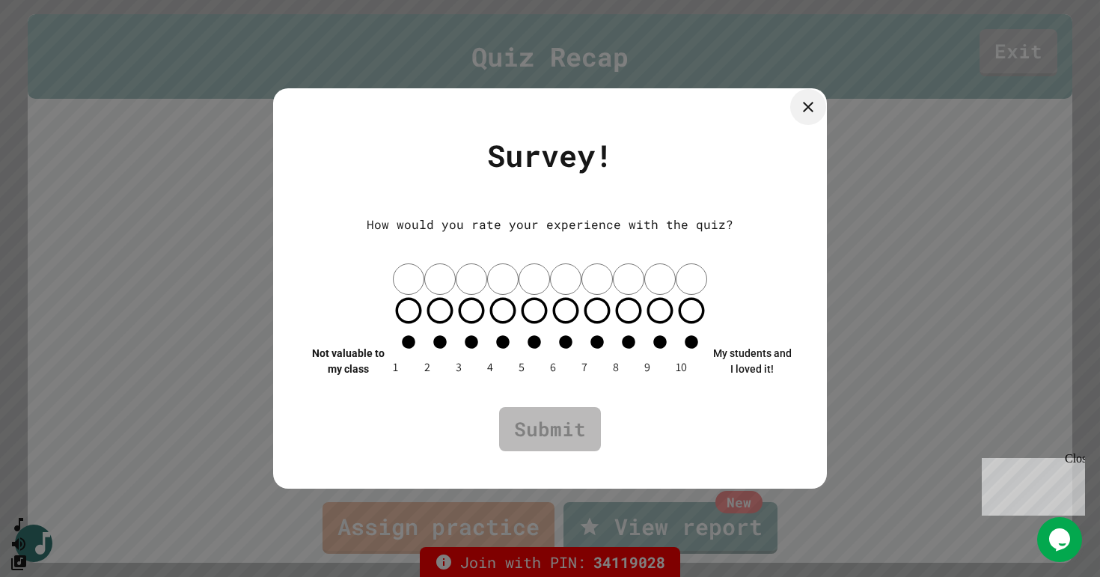
click at [802, 116] on icon at bounding box center [809, 107] width 18 height 18
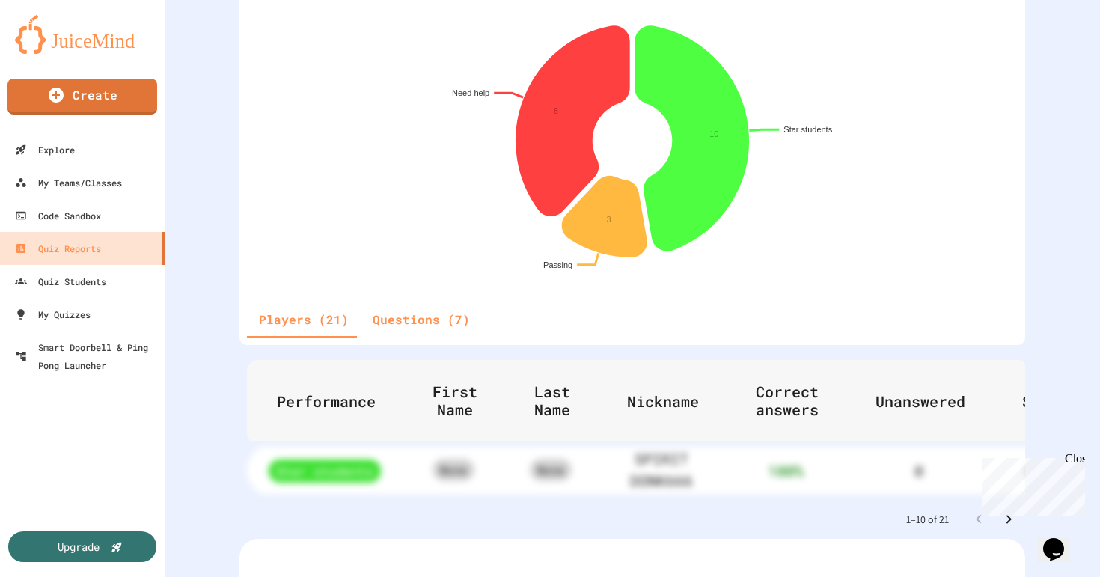
scroll to position [380, 0]
